Goal: Register for event/course

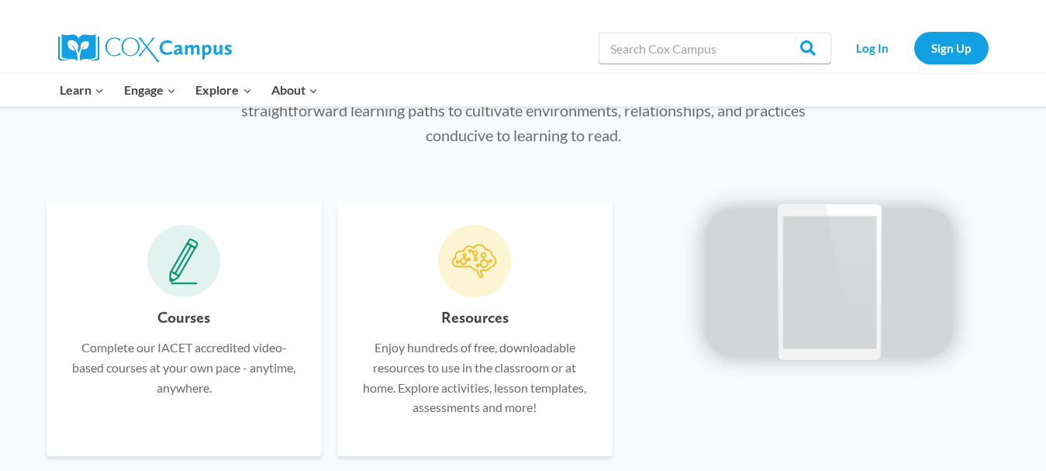
scroll to position [864, 0]
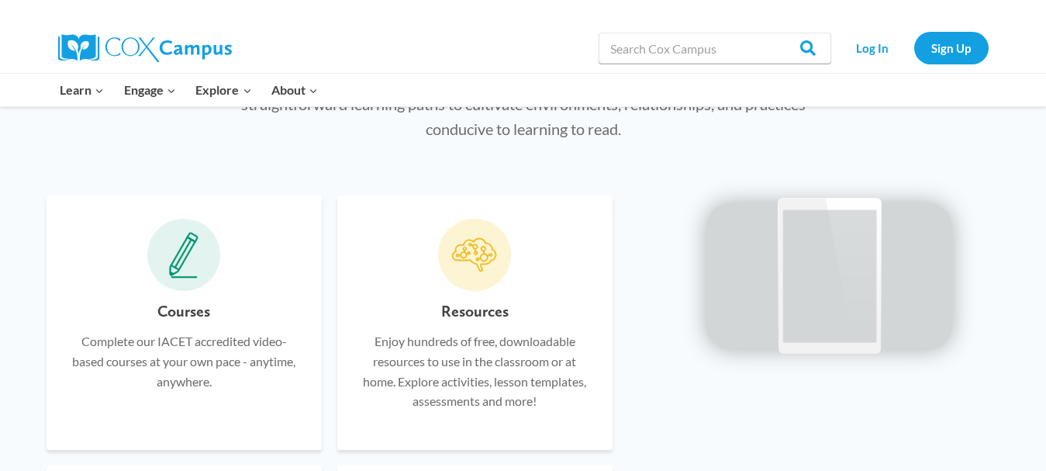
click at [191, 292] on div "Courses Complete our IACET accredited video-based courses at your own pace - an…" at bounding box center [184, 322] width 275 height 254
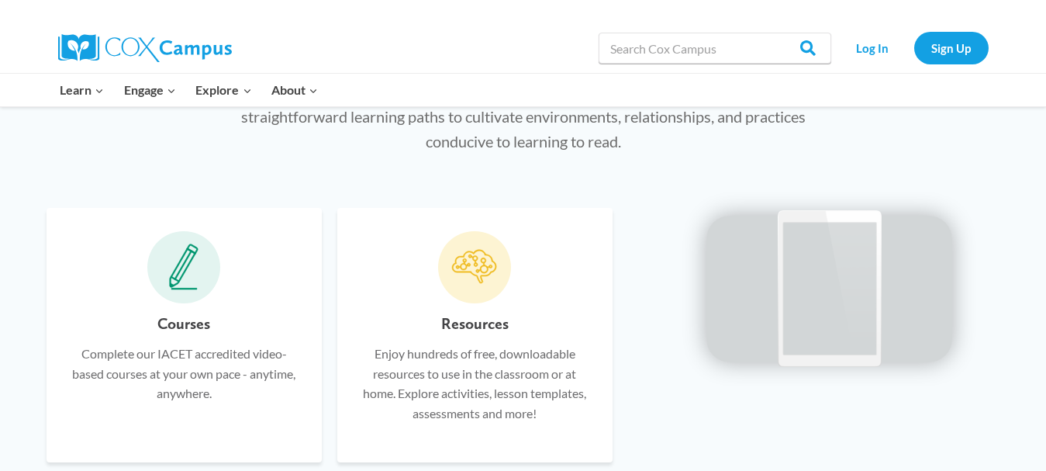
scroll to position [877, 0]
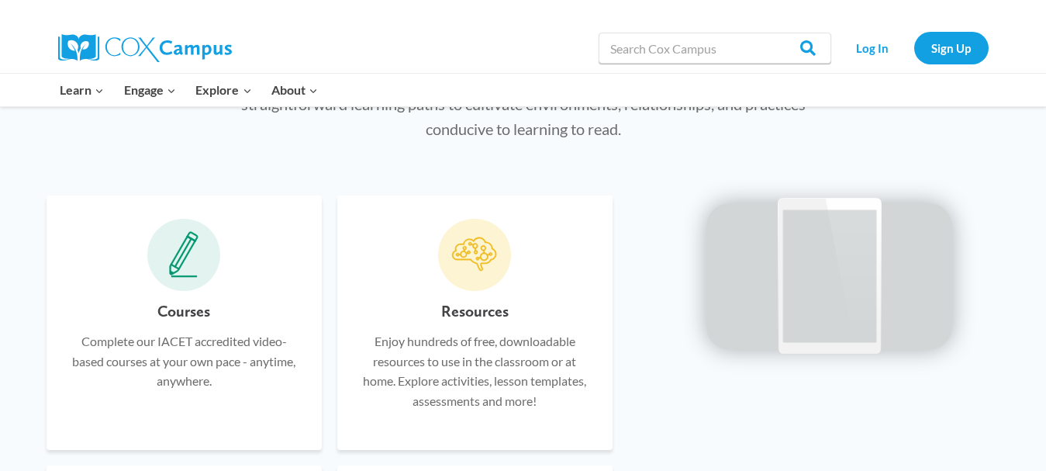
click at [170, 260] on icon at bounding box center [183, 254] width 29 height 47
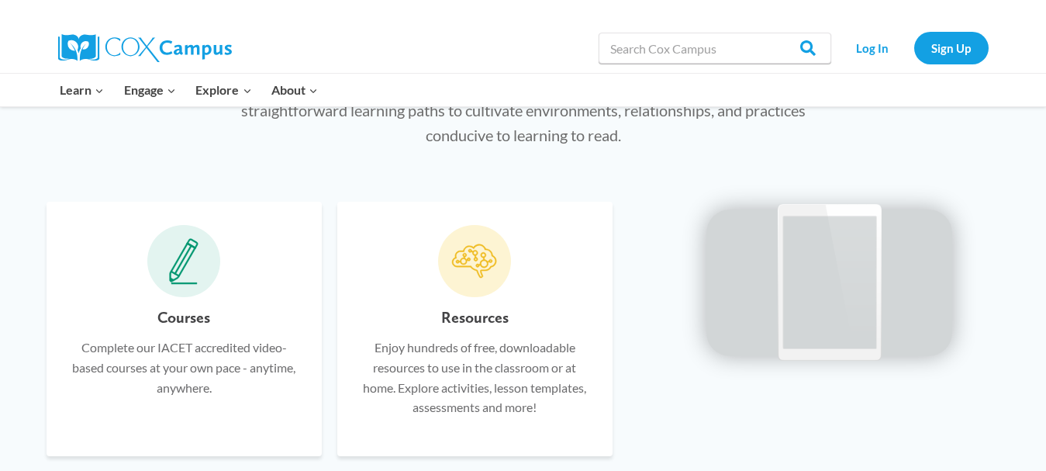
scroll to position [864, 0]
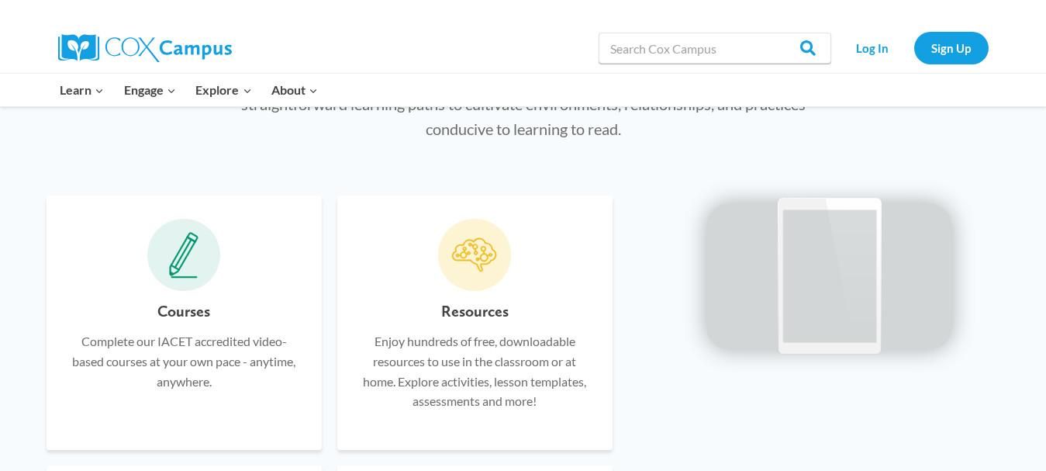
click at [175, 250] on icon at bounding box center [183, 255] width 29 height 47
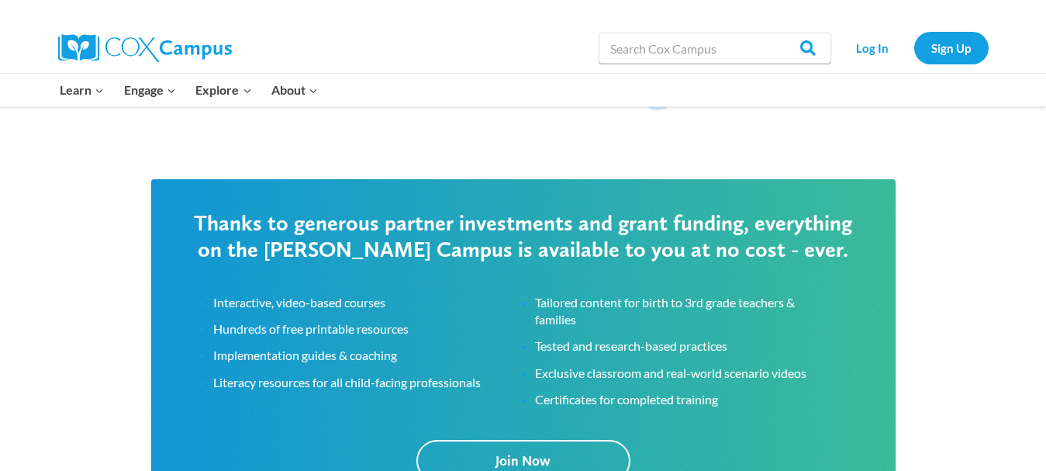
scroll to position [2368, 0]
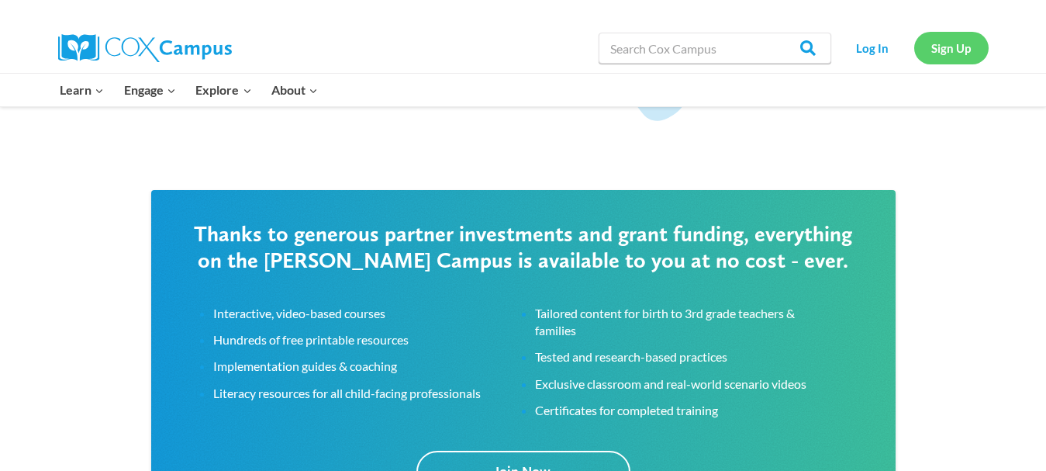
click at [950, 46] on link "Sign Up" at bounding box center [952, 48] width 74 height 32
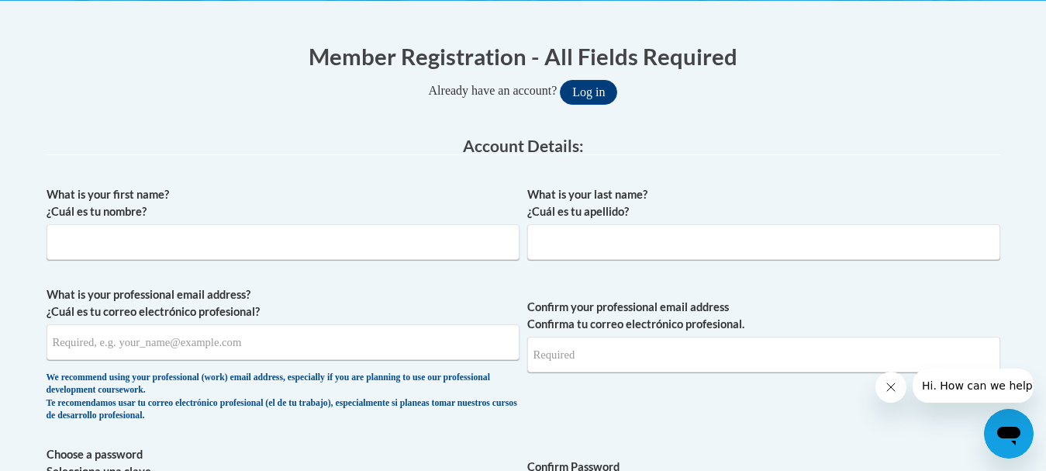
scroll to position [293, 0]
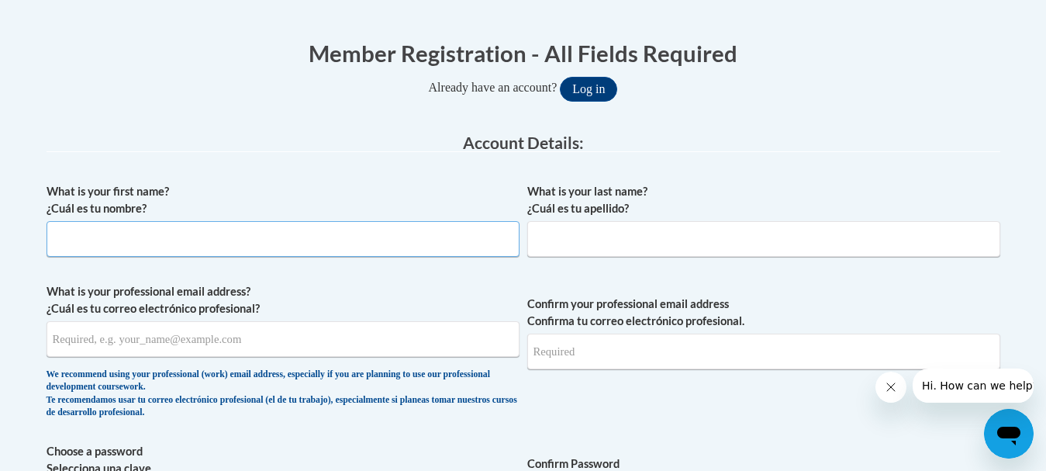
click at [178, 237] on input "What is your first name? ¿Cuál es tu nombre?" at bounding box center [283, 239] width 473 height 36
type input "Melissa"
type input "Gross"
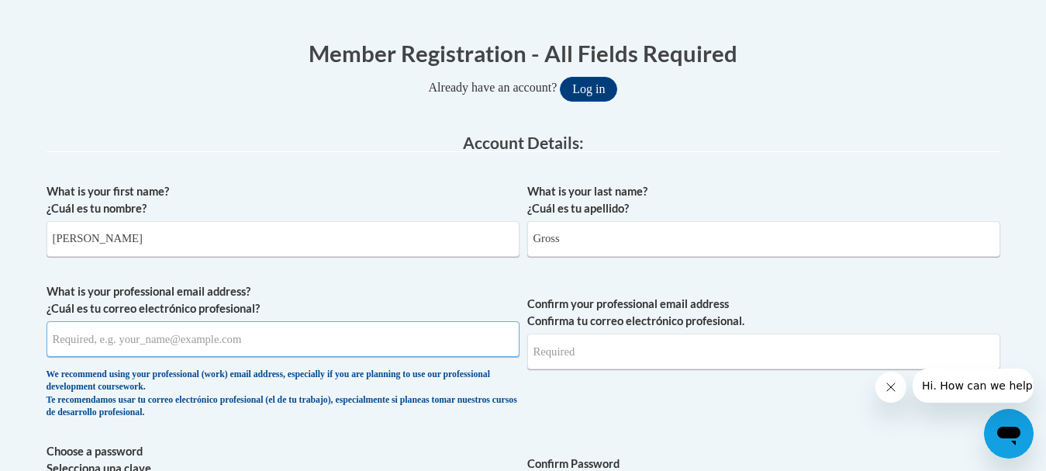
type input "gross@mytfca.org"
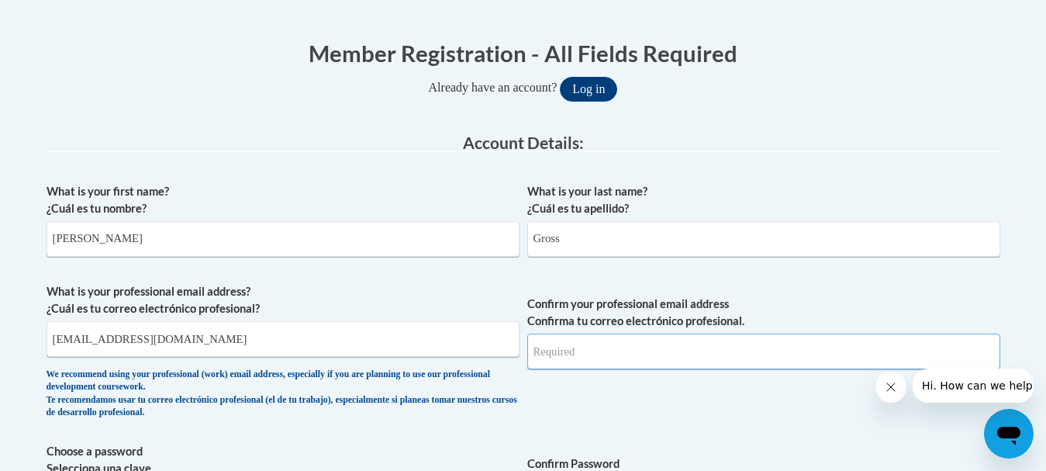
type input "gross@mytfca.org"
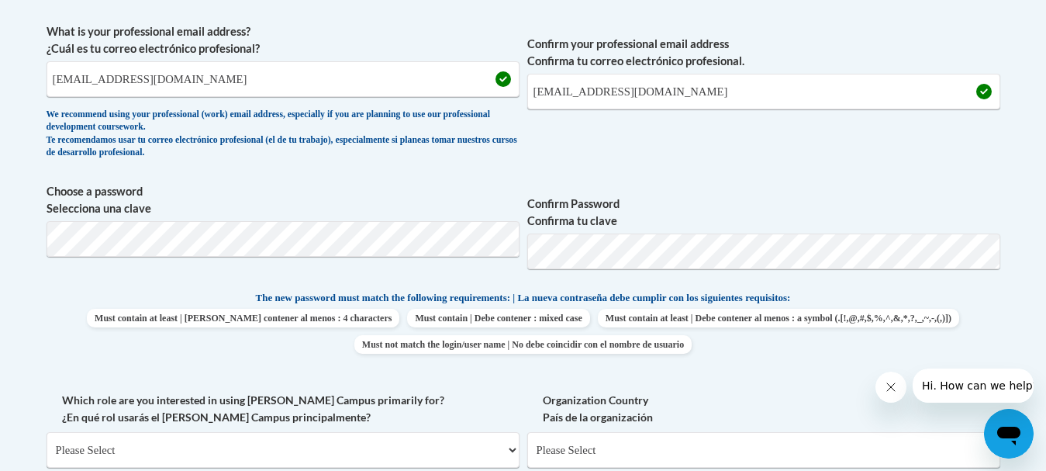
scroll to position [570, 0]
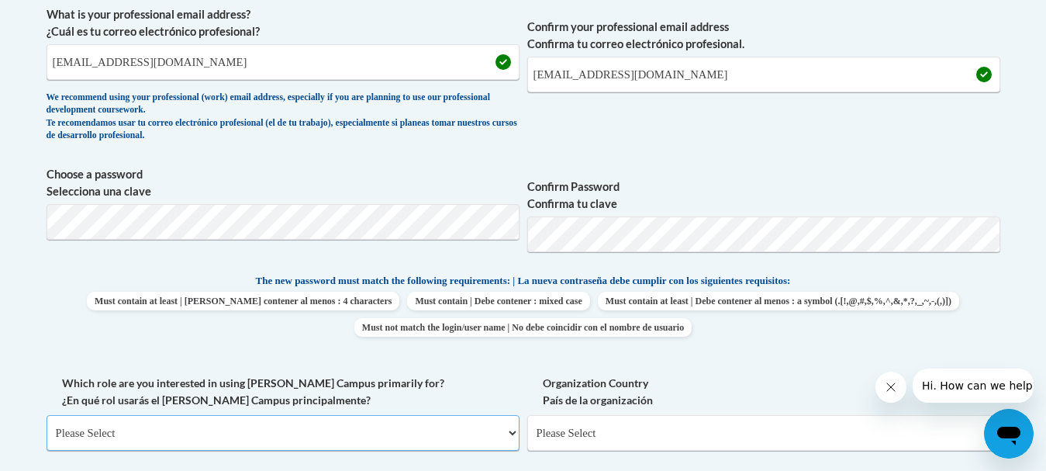
click at [433, 434] on select "Please Select College/University | Colegio/Universidad Community/Nonprofit Part…" at bounding box center [283, 433] width 473 height 36
select select "fbf2d438-af2f-41f8-98f1-81c410e29de3"
click at [47, 415] on select "Please Select College/University | Colegio/Universidad Community/Nonprofit Part…" at bounding box center [283, 433] width 473 height 36
click at [604, 431] on select "Please Select Early Learning/Daycare Teacher/Family Home Care Provider | Maestr…" at bounding box center [764, 433] width 473 height 36
select select "6732b29e-f5f4-40e4-a595-7dafd2b8fb29"
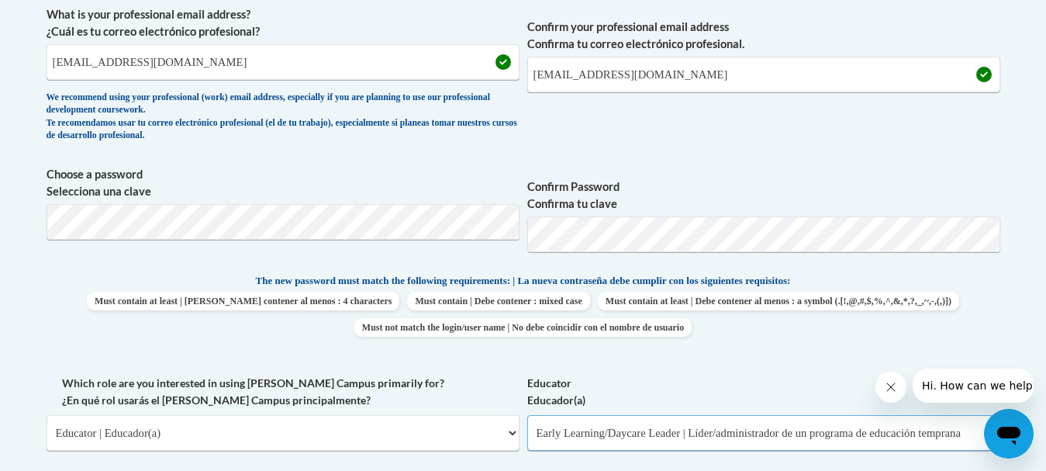
click at [528, 415] on select "Please Select Early Learning/Daycare Teacher/Family Home Care Provider | Maestr…" at bounding box center [764, 433] width 473 height 36
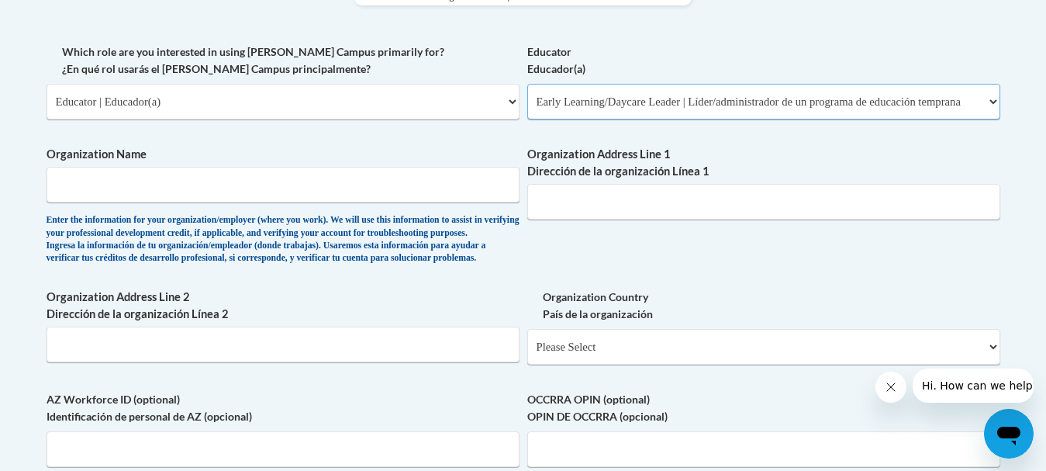
scroll to position [905, 0]
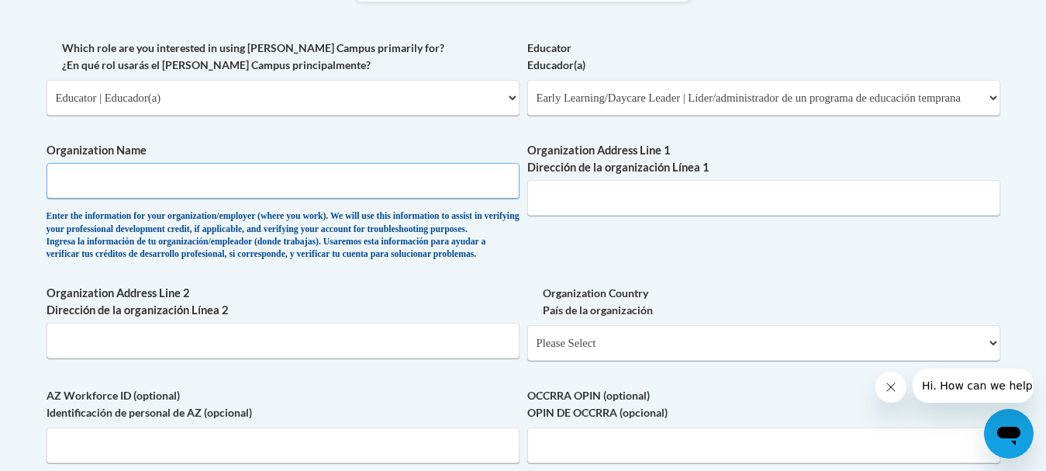
click at [230, 185] on input "Organization Name" at bounding box center [283, 181] width 473 height 36
type input "The Frankfort Christian Academy"
type input "1349A US 421 S"
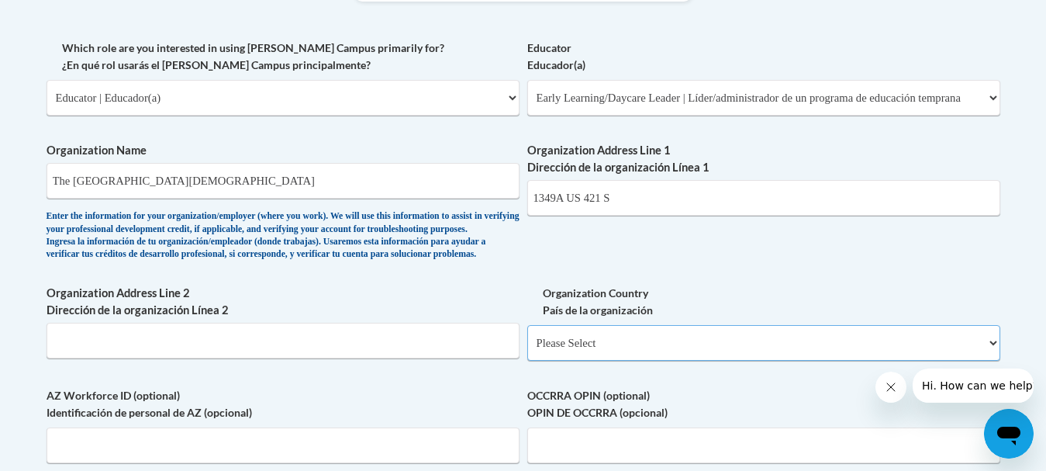
click at [590, 361] on select "Please Select United States | Estados Unidos Outside of the United States | Fue…" at bounding box center [764, 343] width 473 height 36
select select "ad49bcad-a171-4b2e-b99c-48b446064914"
click at [528, 350] on select "Please Select United States | Estados Unidos Outside of the United States | Fue…" at bounding box center [764, 343] width 473 height 36
select select
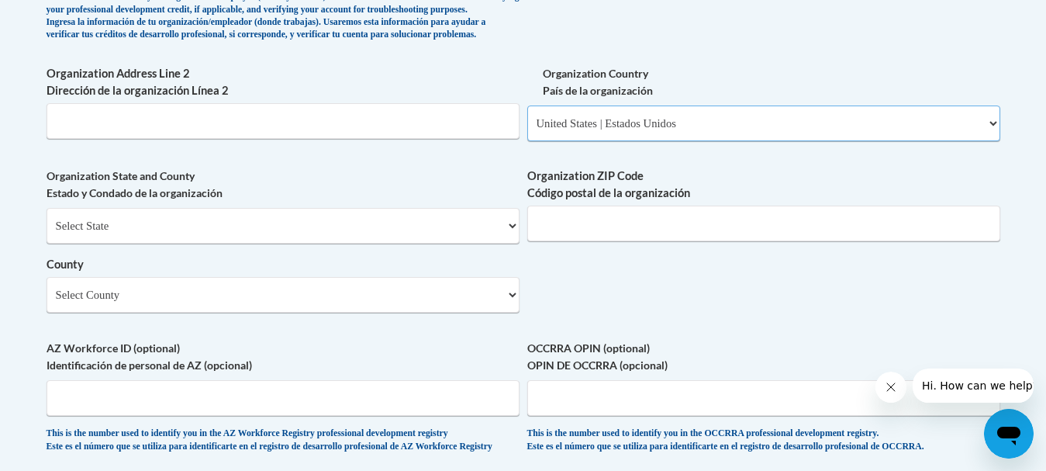
scroll to position [1154, 0]
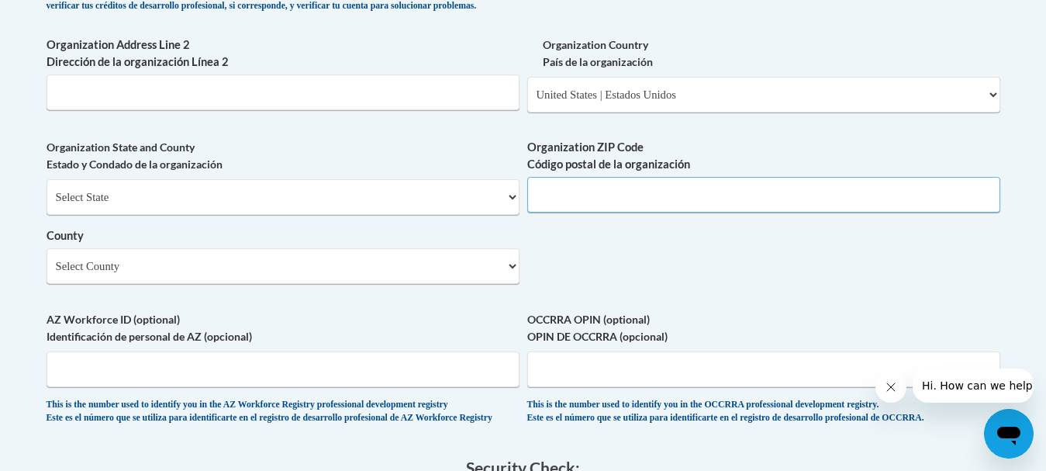
click at [656, 213] on input "Organization ZIP Code Código postal de la organización" at bounding box center [764, 195] width 473 height 36
type input "40601"
click at [360, 284] on select "Select County Adair Allen Anderson Ballard Barren Bath Bell Boone Bourbon Boyd …" at bounding box center [283, 266] width 473 height 36
select select "Franklin"
click at [47, 274] on select "Select County Adair Allen Anderson Ballard Barren Bath Bell Boone Bourbon Boyd …" at bounding box center [283, 266] width 473 height 36
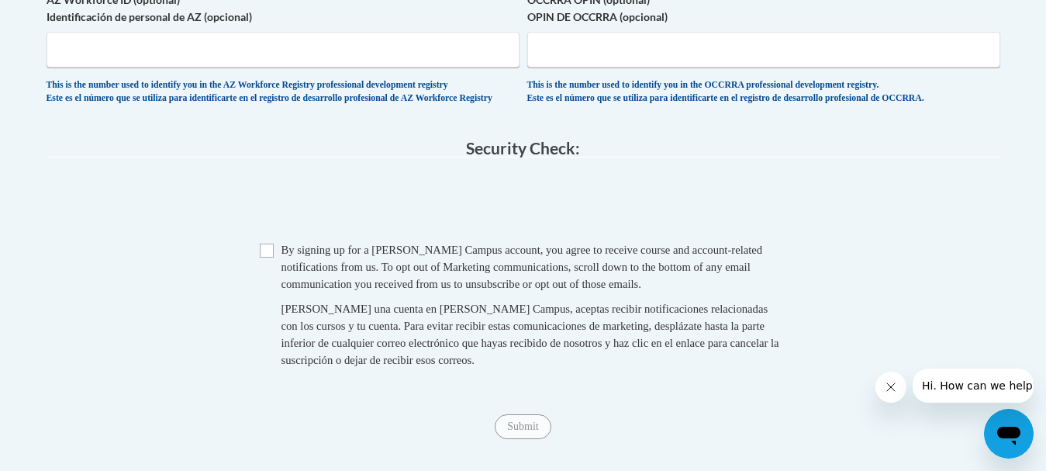
scroll to position [1484, 0]
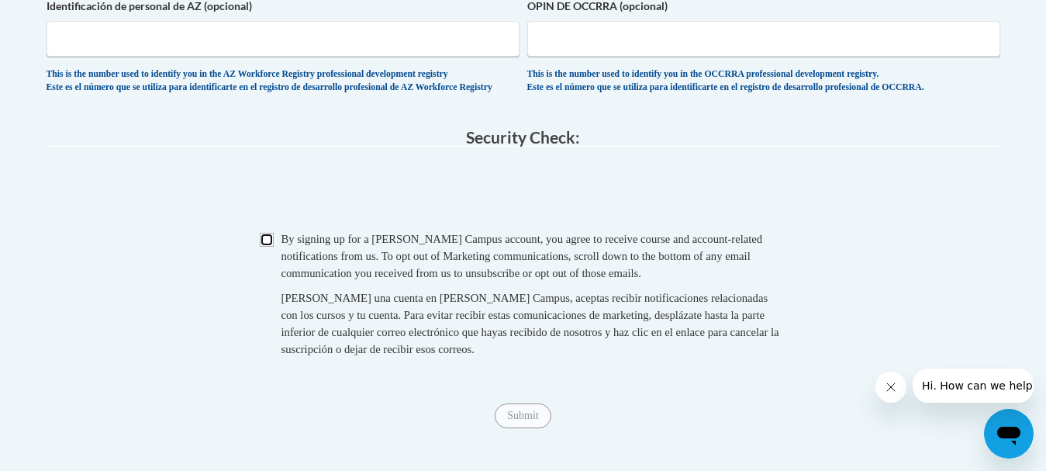
click at [270, 247] on input "Checkbox" at bounding box center [267, 240] width 14 height 14
checkbox input "true"
click at [523, 428] on input "Submit" at bounding box center [523, 415] width 56 height 25
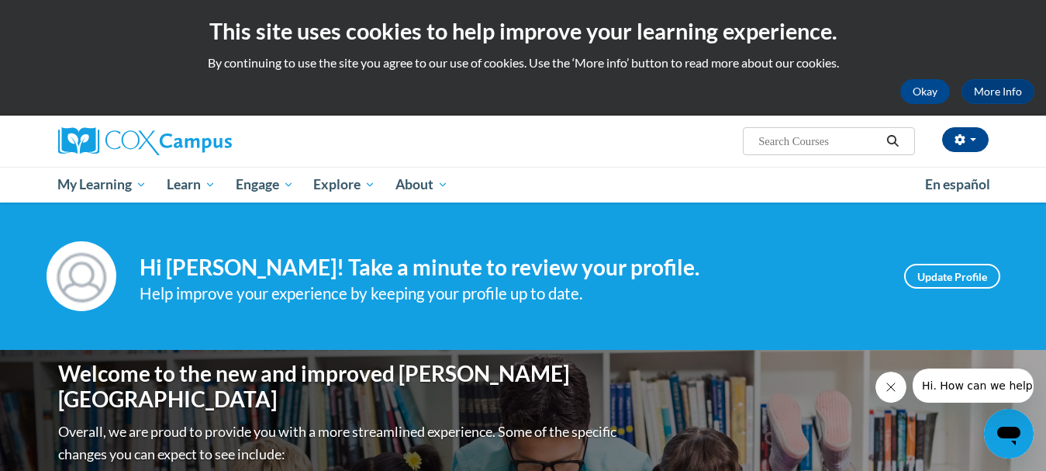
drag, startPoint x: 946, startPoint y: 394, endPoint x: 962, endPoint y: 256, distance: 139.0
click at [962, 368] on html "Hi. How can we help?" at bounding box center [972, 385] width 121 height 34
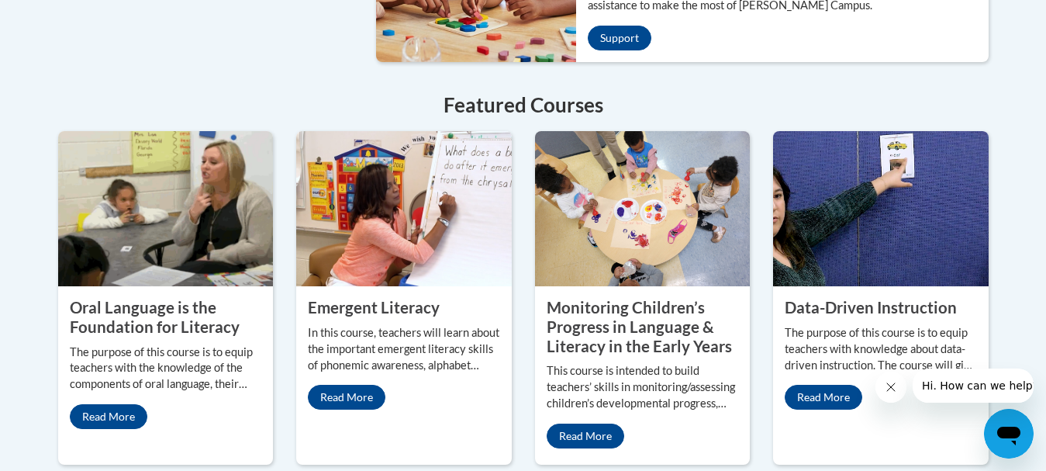
scroll to position [1365, 0]
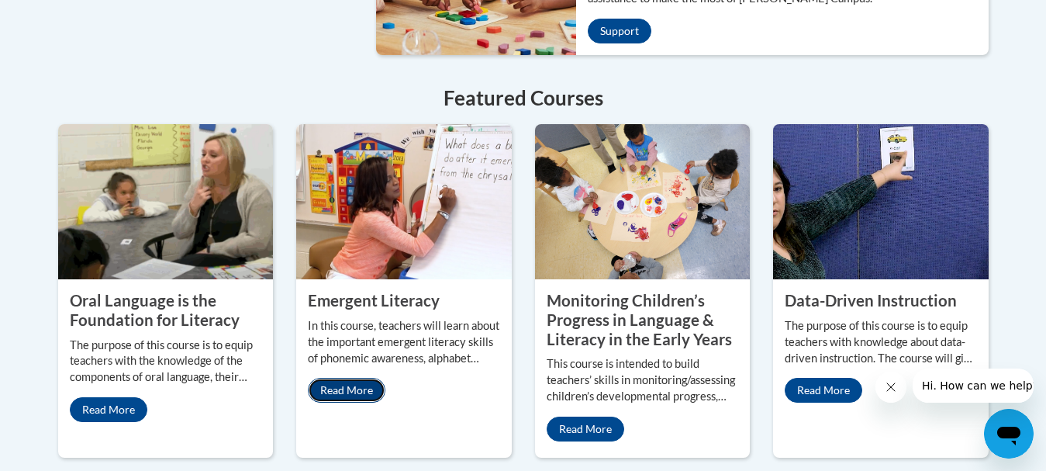
click at [345, 378] on link "Read More" at bounding box center [347, 390] width 78 height 25
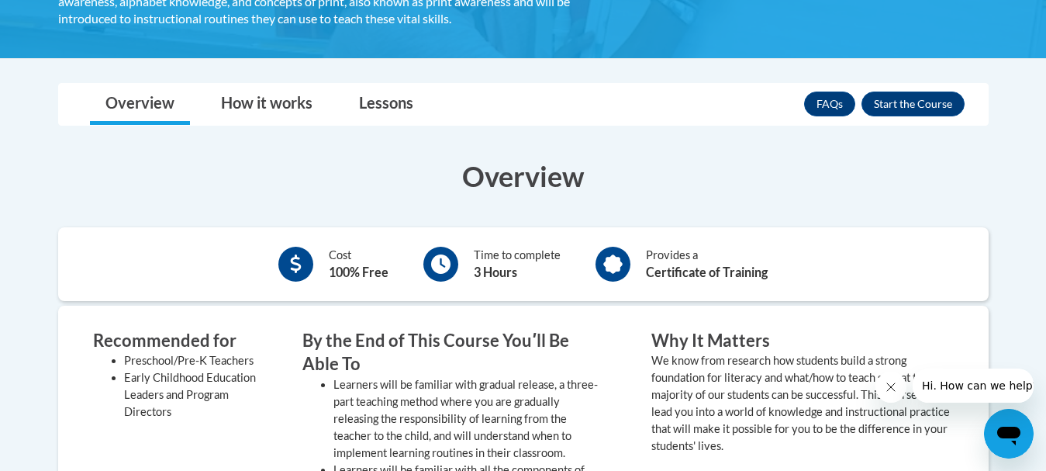
scroll to position [346, 0]
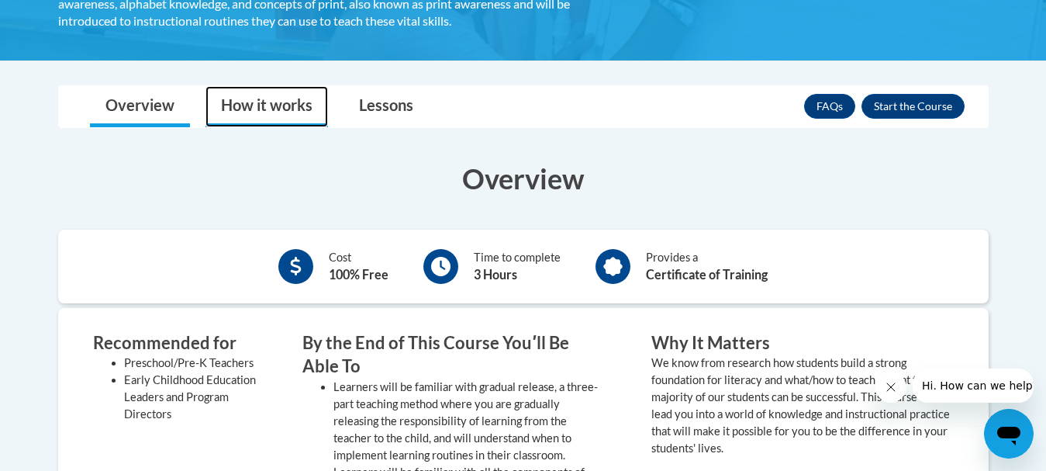
click at [287, 110] on link "How it works" at bounding box center [267, 106] width 123 height 41
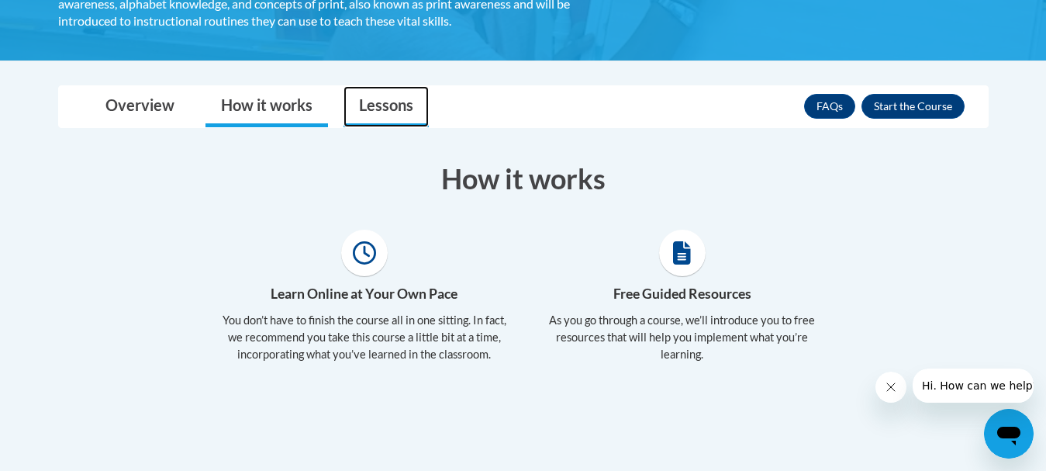
click at [364, 102] on link "Lessons" at bounding box center [386, 106] width 85 height 41
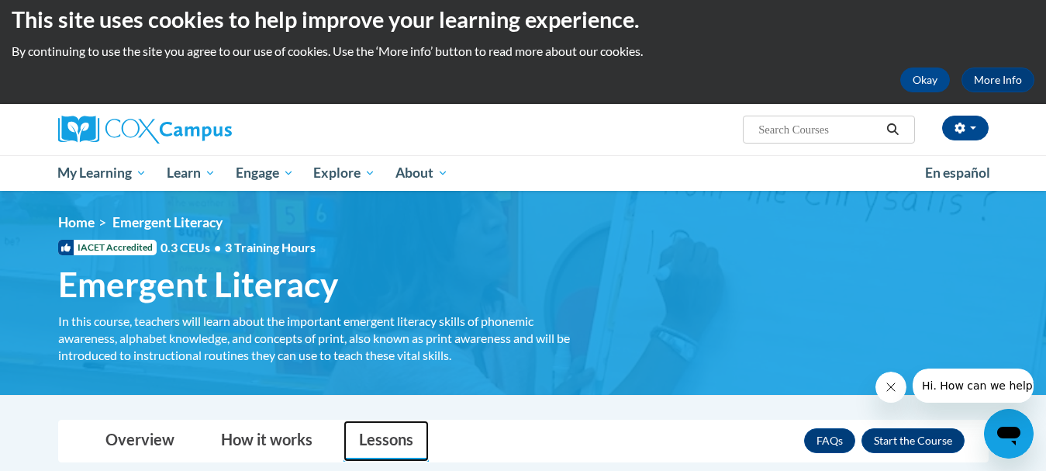
scroll to position [7, 0]
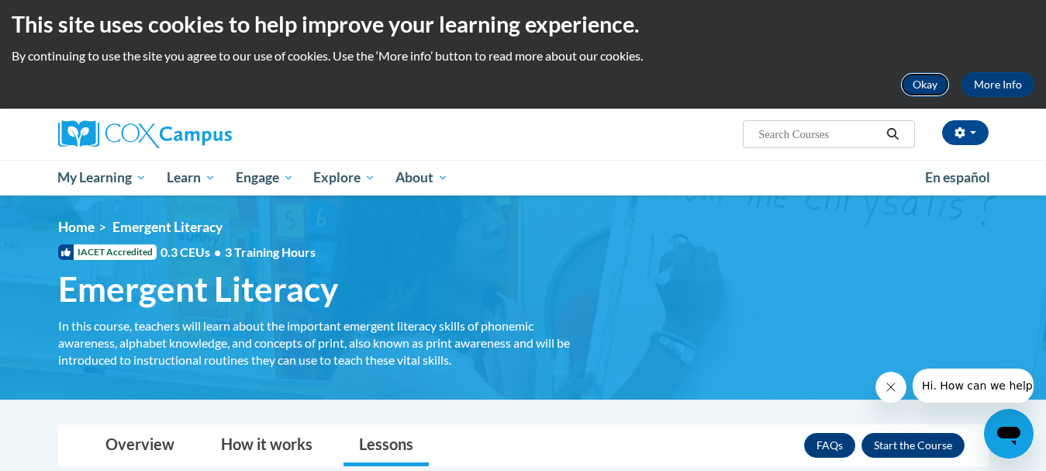
click at [932, 85] on button "Okay" at bounding box center [926, 84] width 50 height 25
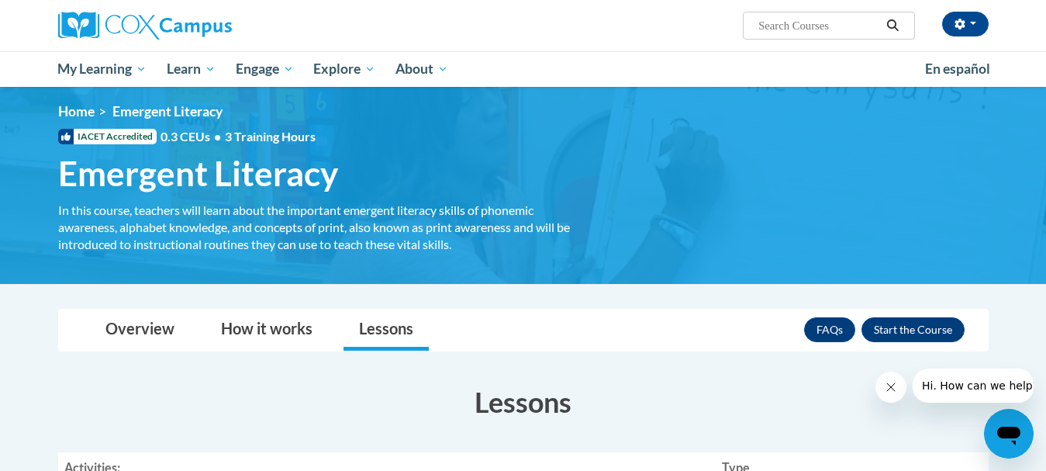
scroll to position [0, 0]
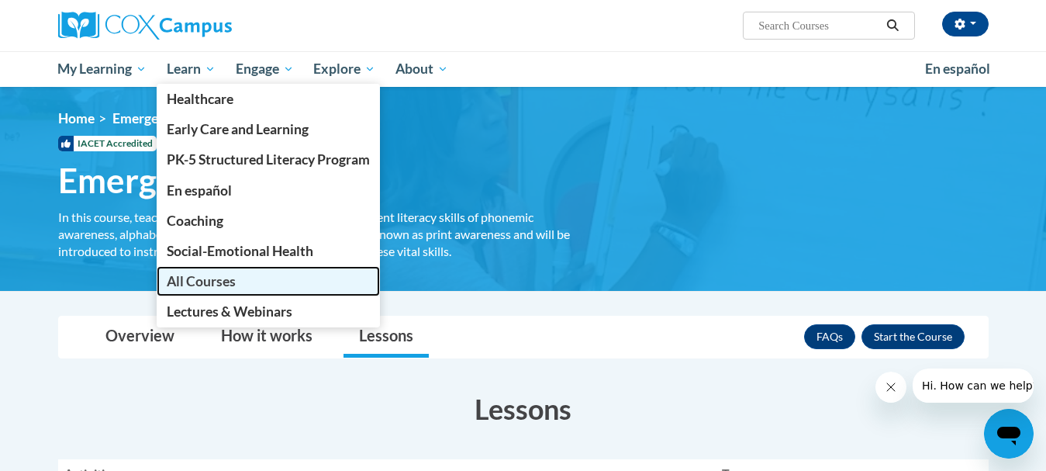
click at [195, 280] on span "All Courses" at bounding box center [201, 281] width 69 height 16
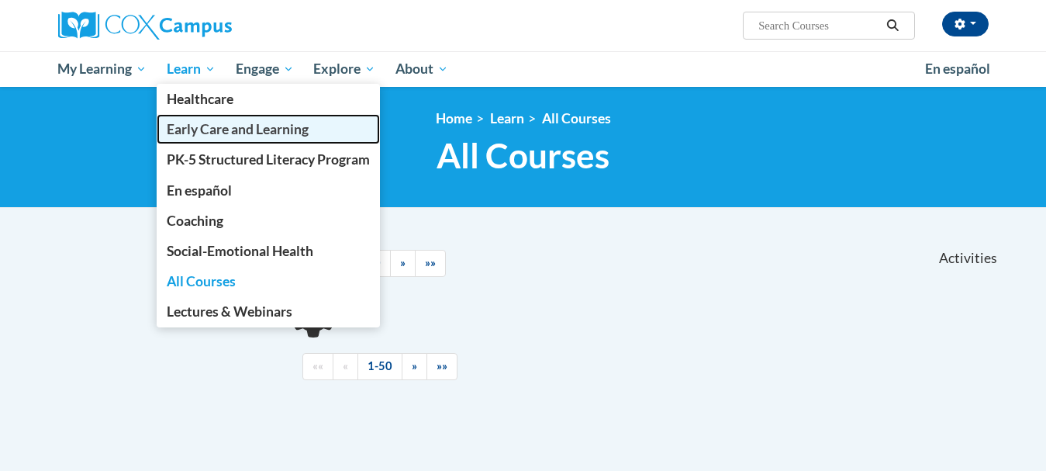
click at [207, 131] on span "Early Care and Learning" at bounding box center [238, 129] width 142 height 16
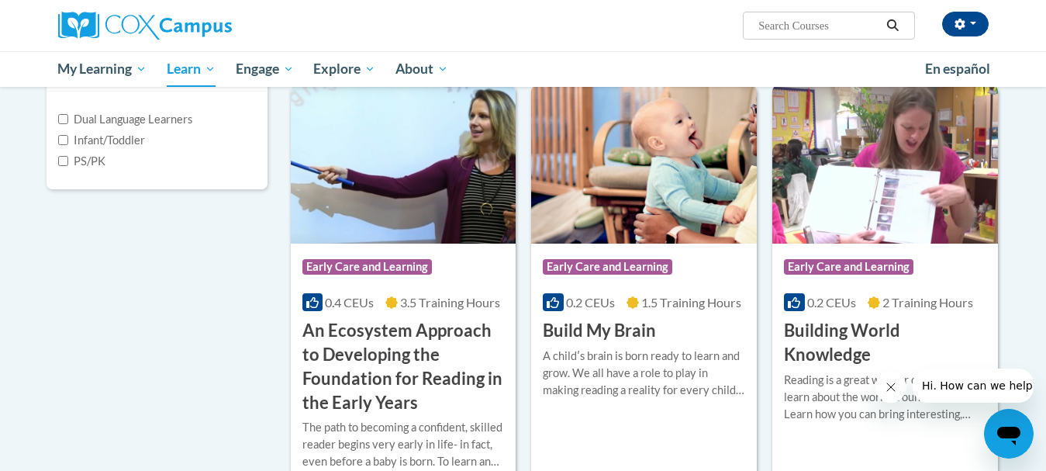
scroll to position [296, 0]
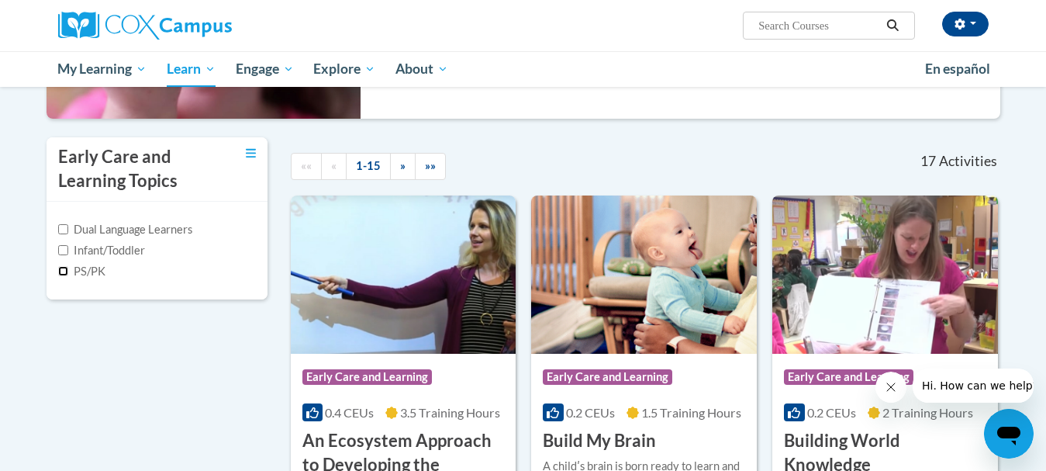
click at [64, 272] on input "PS/PK" at bounding box center [63, 271] width 10 height 10
checkbox input "true"
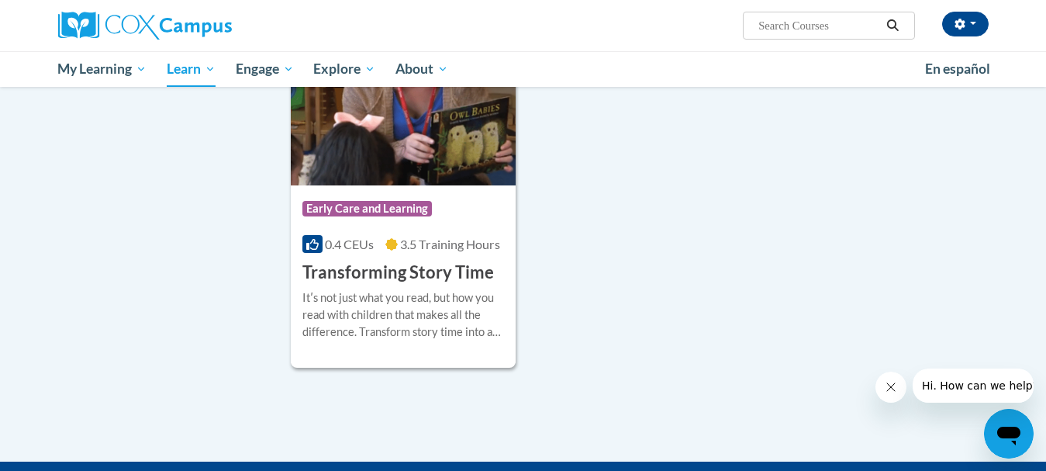
scroll to position [1744, 0]
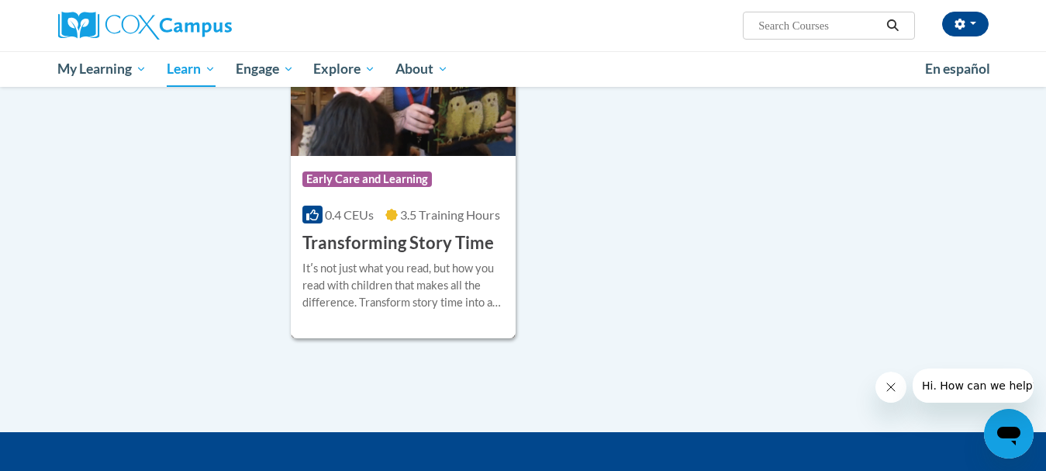
click at [458, 285] on div "Itʹs not just what you read, but how you read with children that makes all the …" at bounding box center [404, 285] width 202 height 51
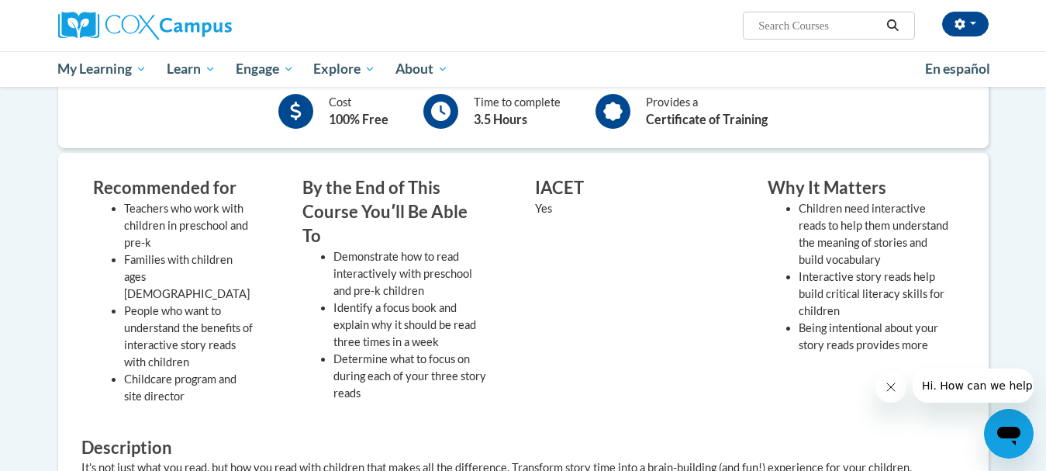
scroll to position [377, 0]
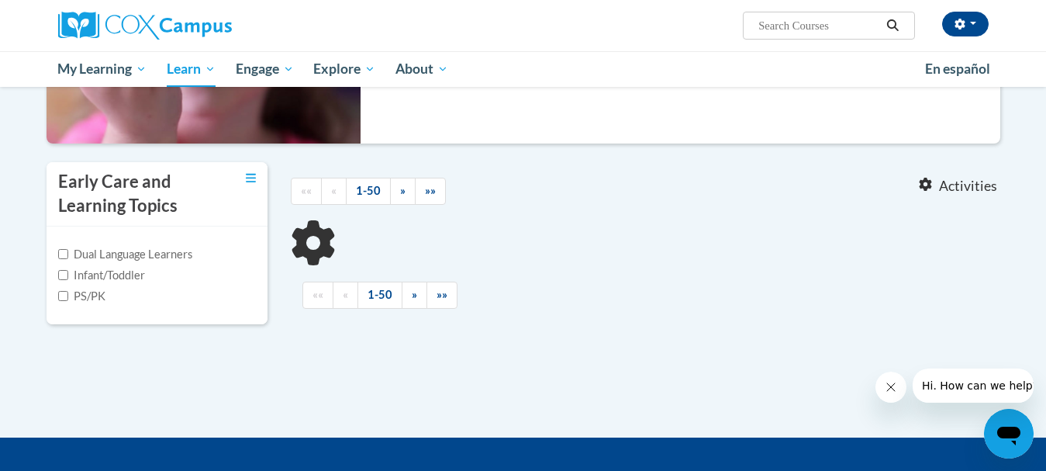
scroll to position [349, 0]
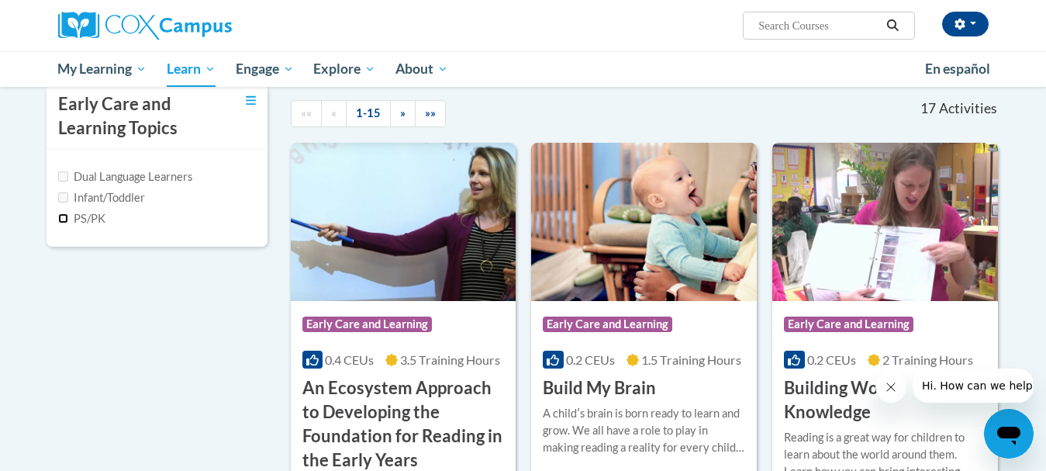
click at [66, 220] on input "PS/PK" at bounding box center [63, 218] width 10 height 10
checkbox input "true"
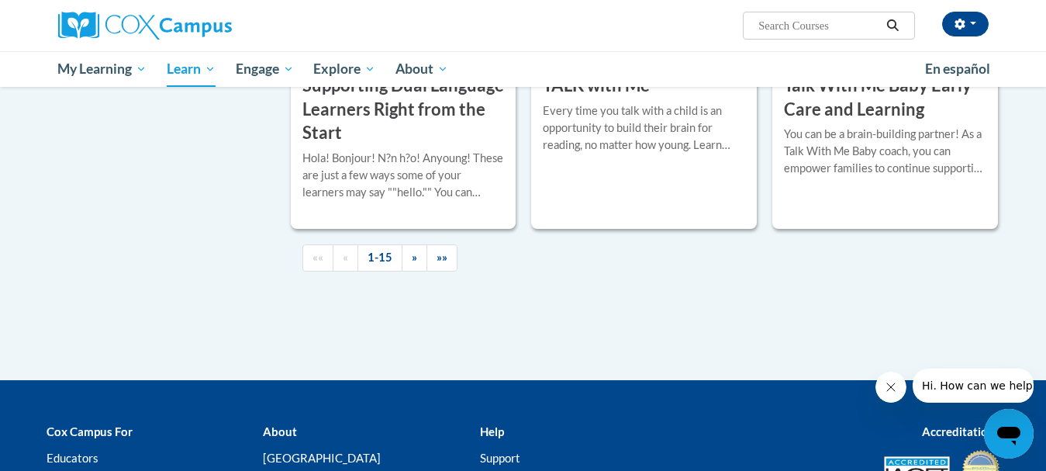
scroll to position [2326, 0]
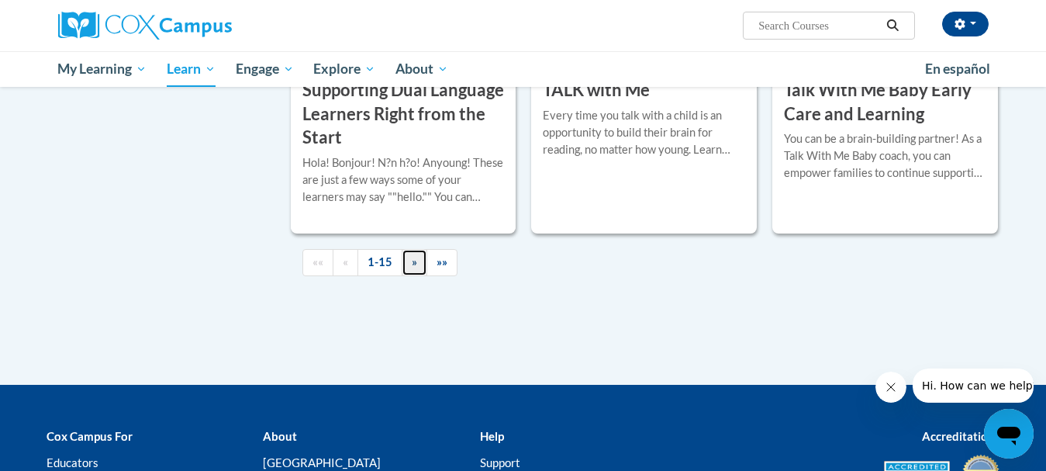
click at [413, 268] on span "»" at bounding box center [414, 261] width 5 height 13
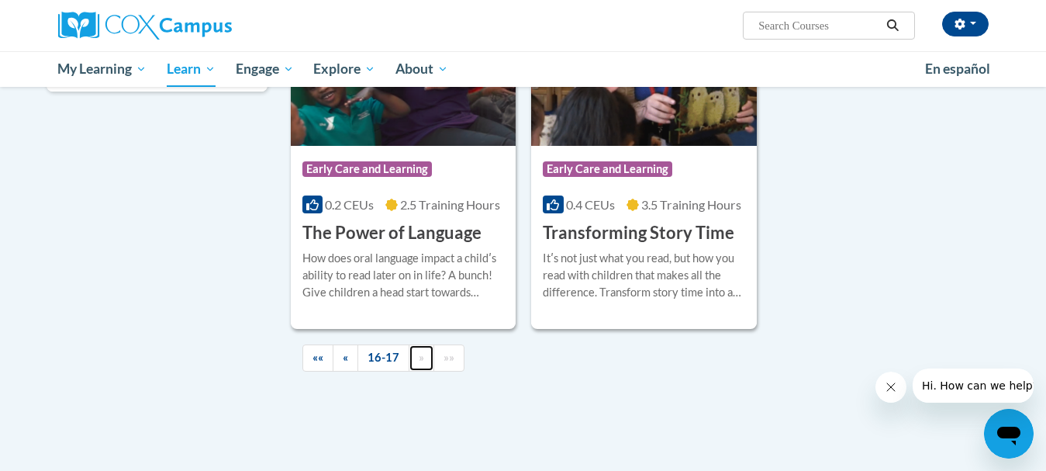
scroll to position [500, 0]
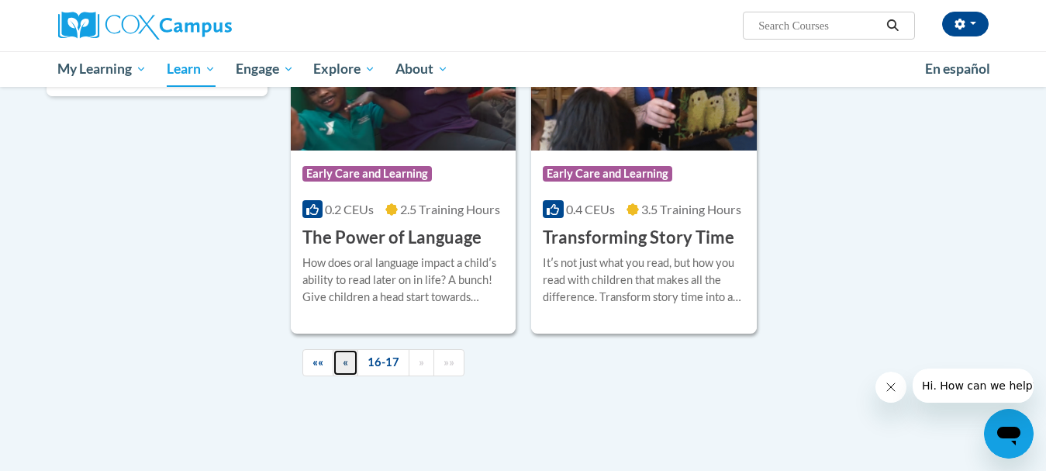
click at [343, 359] on span "«" at bounding box center [345, 361] width 5 height 13
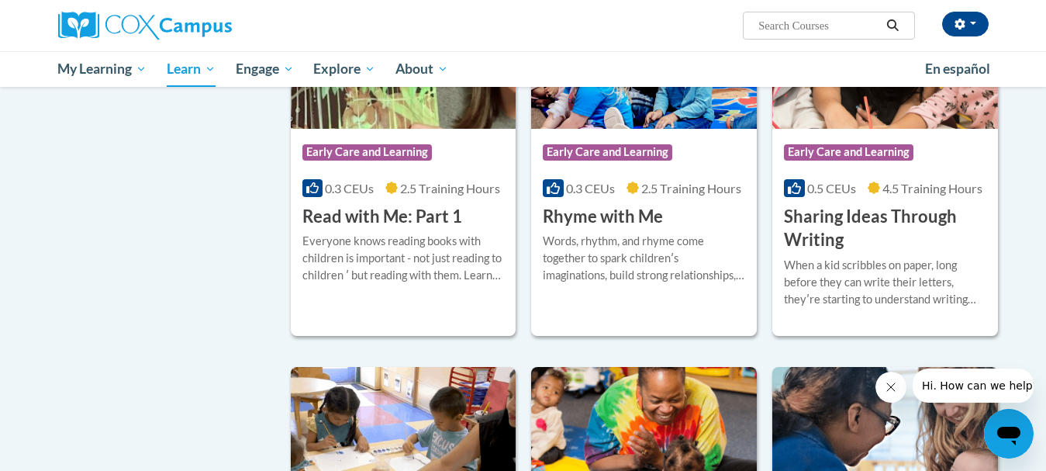
scroll to position [1809, 0]
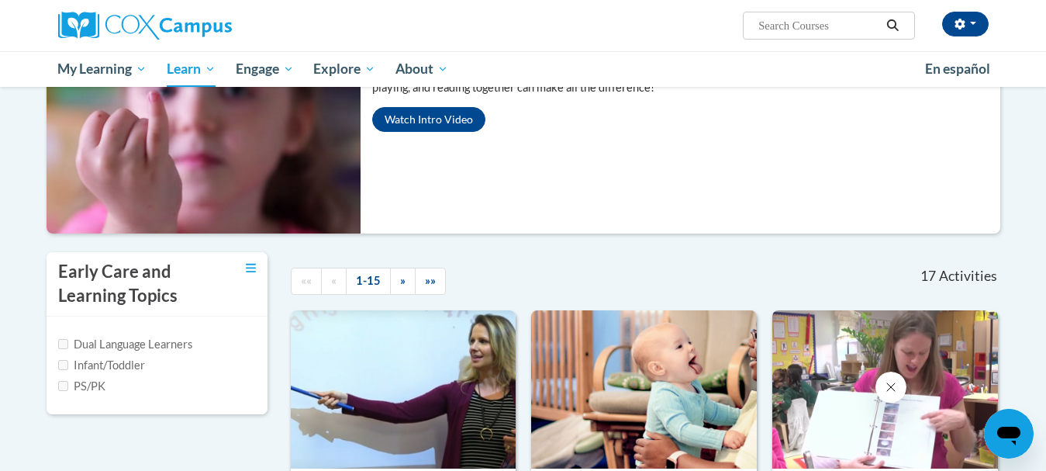
scroll to position [195, 0]
